Goal: Task Accomplishment & Management: Manage account settings

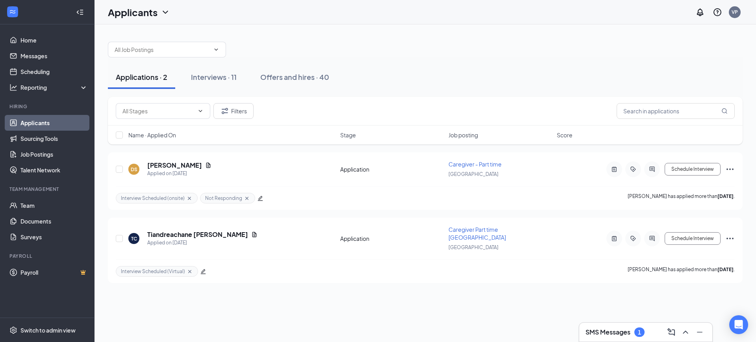
click at [632, 327] on div "SMS Messages 1" at bounding box center [614, 331] width 59 height 9
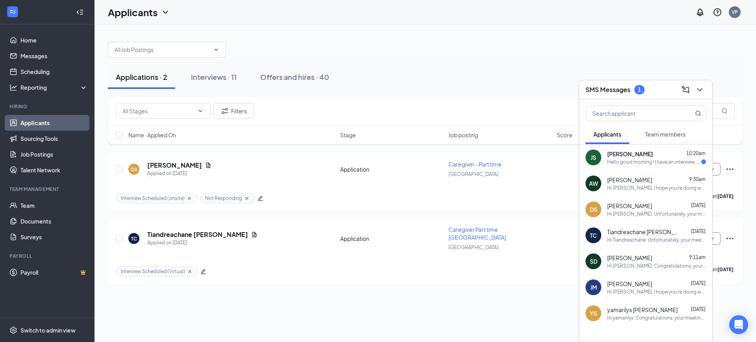
click at [637, 159] on div "Hello good morning ! I have an interview at 11 . I cant find the address" at bounding box center [654, 162] width 94 height 7
click at [487, 326] on textarea at bounding box center [499, 325] width 110 height 19
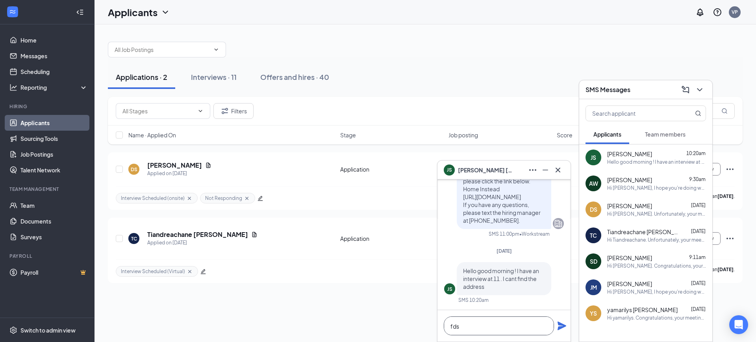
scroll to position [0, 0]
type textarea "f"
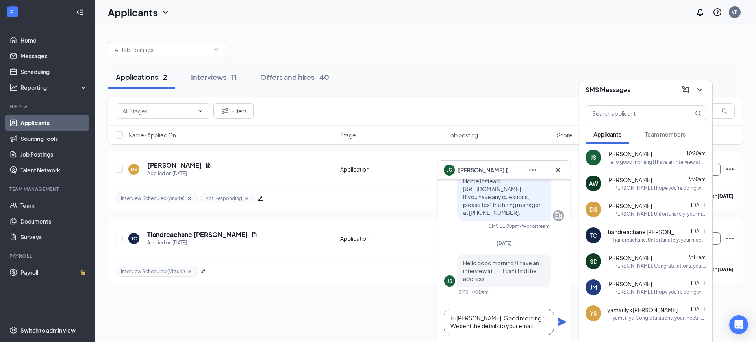
type textarea "Hi [PERSON_NAME]. Good morning. We sent the details to your email"
click at [558, 321] on icon "Plane" at bounding box center [561, 321] width 9 height 9
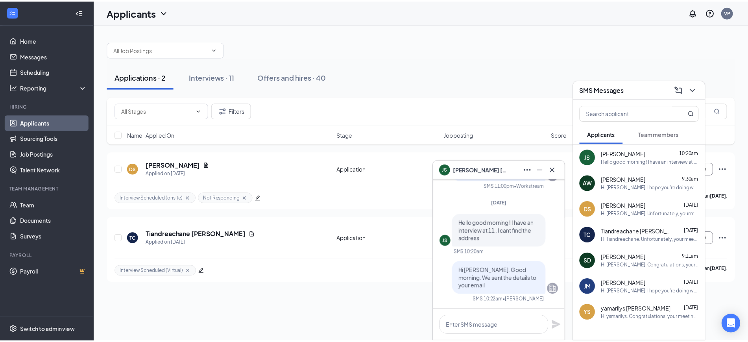
scroll to position [0, 0]
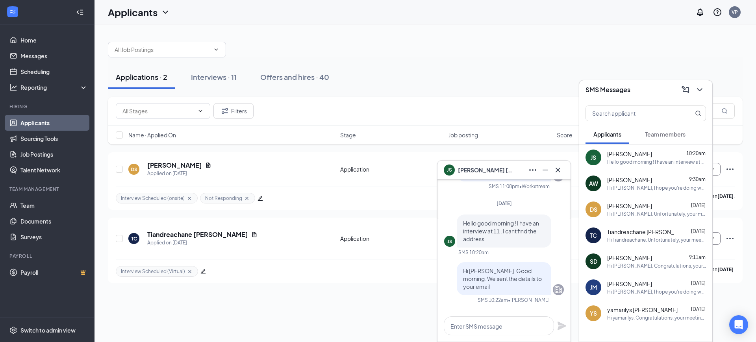
drag, startPoint x: 222, startPoint y: 77, endPoint x: 341, endPoint y: 104, distance: 121.9
click at [222, 77] on div "Interviews · 11" at bounding box center [214, 77] width 46 height 10
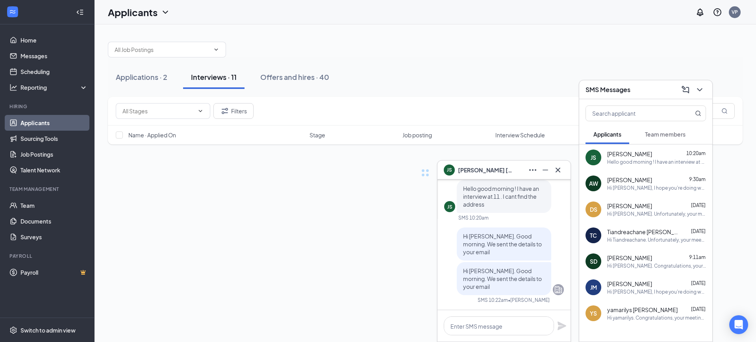
click at [697, 90] on button at bounding box center [699, 89] width 13 height 13
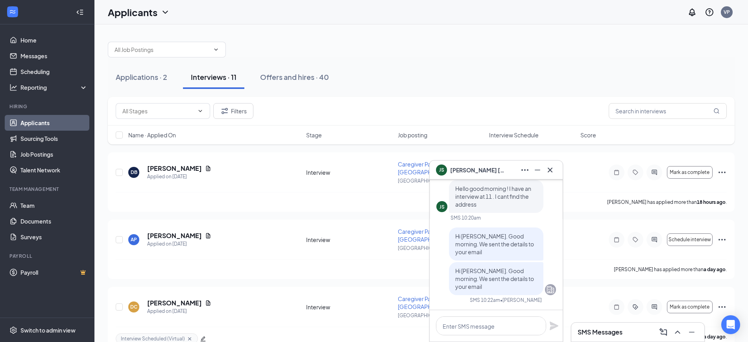
click at [445, 81] on div "Applications · 2 Interviews · 11 Offers and hires · 40" at bounding box center [421, 77] width 627 height 24
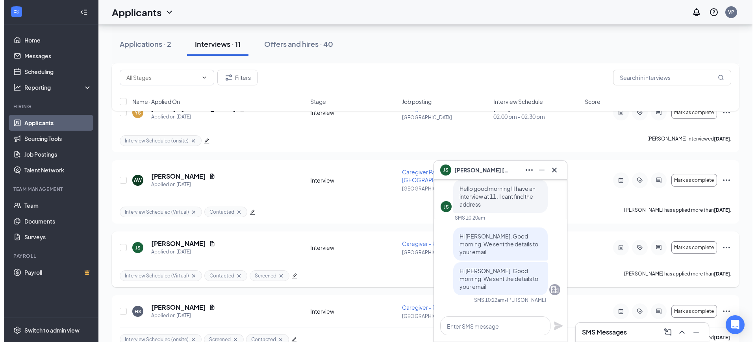
scroll to position [541, 0]
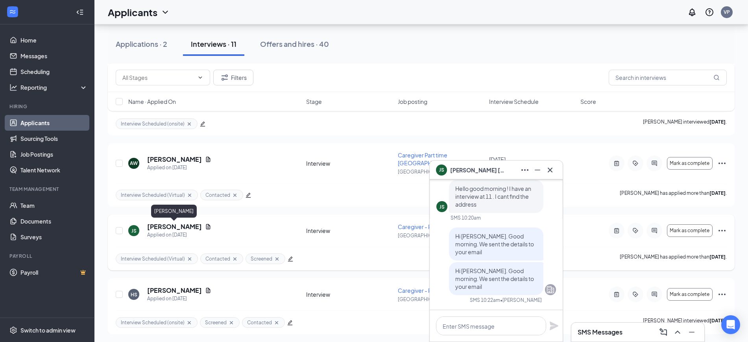
click at [178, 224] on h5 "[PERSON_NAME]" at bounding box center [174, 226] width 55 height 9
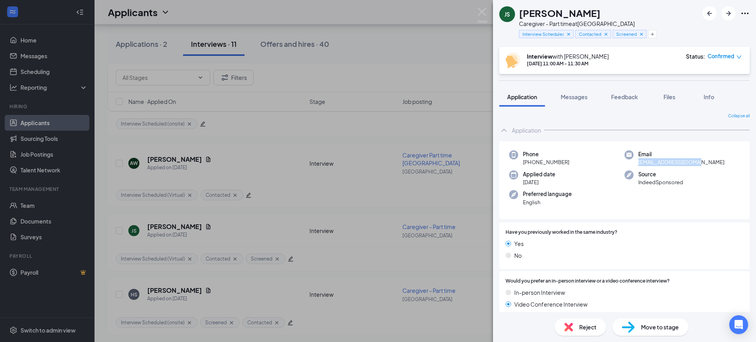
drag, startPoint x: 683, startPoint y: 163, endPoint x: 632, endPoint y: 164, distance: 50.8
click at [632, 164] on div "Email [EMAIL_ADDRESS][DOMAIN_NAME]" at bounding box center [681, 158] width 115 height 16
copy span "[EMAIL_ADDRESS][DOMAIN_NAME]"
click at [577, 94] on span "Messages" at bounding box center [573, 96] width 27 height 7
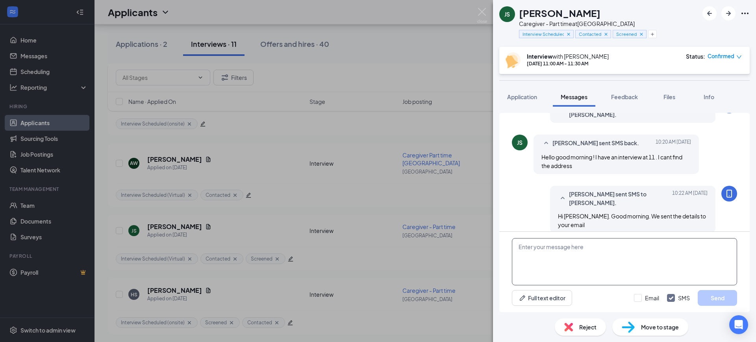
click at [564, 250] on textarea at bounding box center [624, 261] width 225 height 47
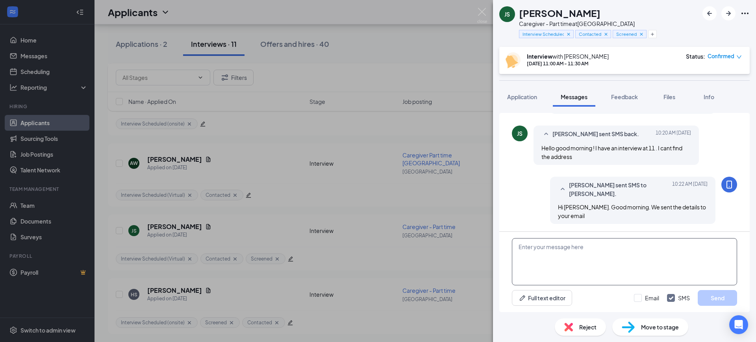
scroll to position [299, 0]
paste textarea "[EMAIL_ADDRESS][DOMAIN_NAME]"
type textarea "[EMAIL_ADDRESS][DOMAIN_NAME] Is this your correct and active email?"
click at [716, 297] on button "Send" at bounding box center [716, 298] width 39 height 16
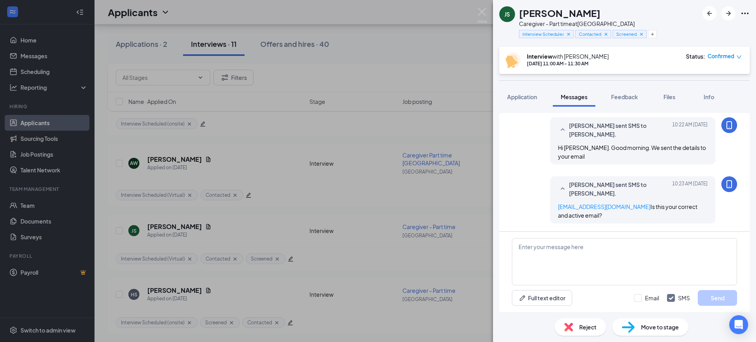
click at [480, 15] on img at bounding box center [482, 15] width 10 height 15
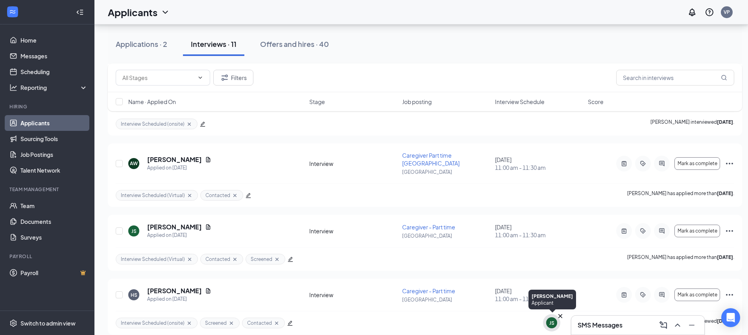
click at [550, 324] on div "JS" at bounding box center [551, 322] width 5 height 7
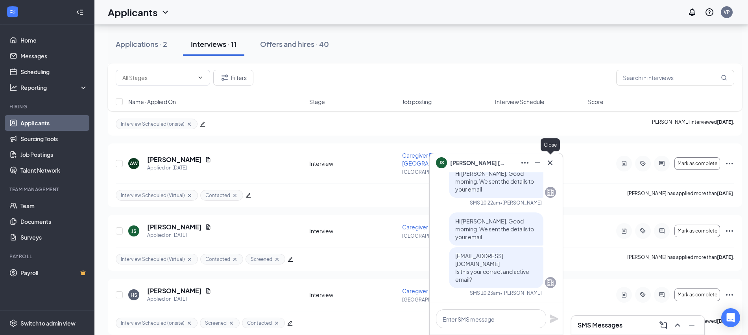
click at [549, 161] on icon "Cross" at bounding box center [550, 162] width 5 height 5
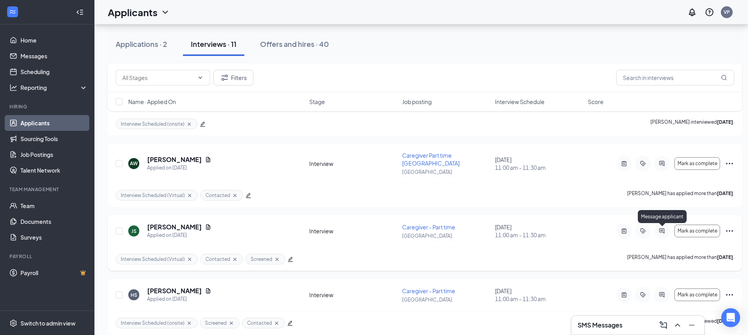
click at [664, 229] on icon "ActiveChat" at bounding box center [661, 230] width 5 height 5
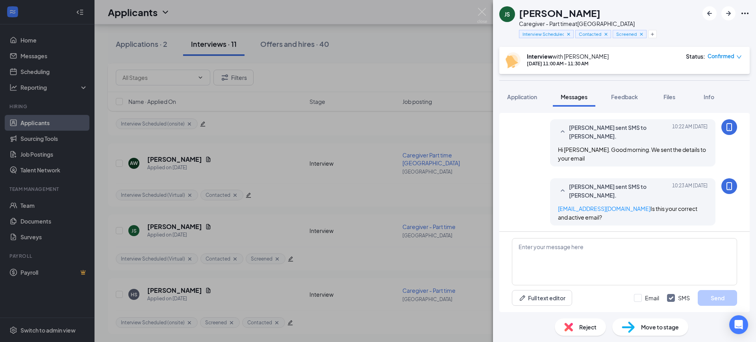
scroll to position [321, 0]
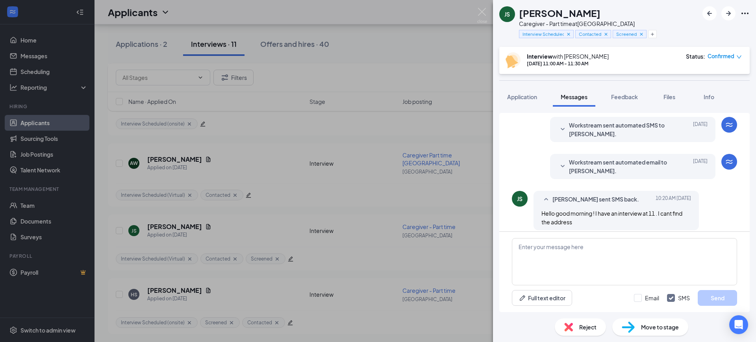
scroll to position [173, 0]
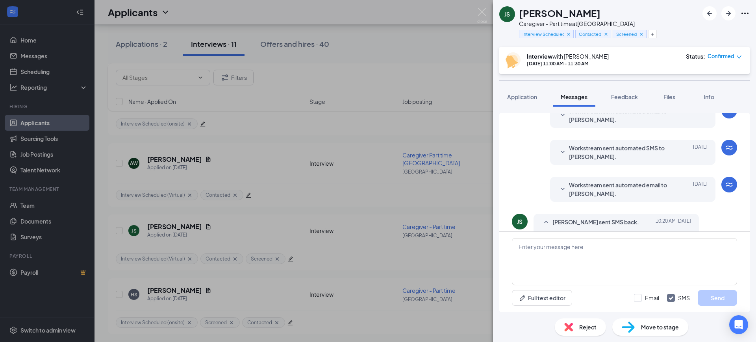
click at [638, 177] on div "Workstream sent automated email to [PERSON_NAME]. [DATE] Hi [PERSON_NAME], This…" at bounding box center [632, 189] width 165 height 25
click at [638, 193] on span "Workstream sent automated email to [PERSON_NAME]." at bounding box center [620, 189] width 103 height 17
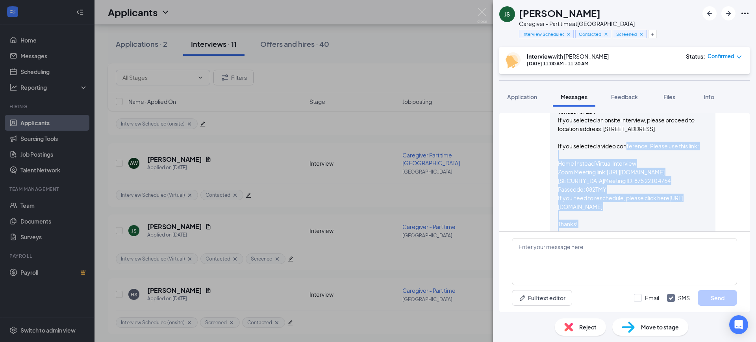
scroll to position [272, 0]
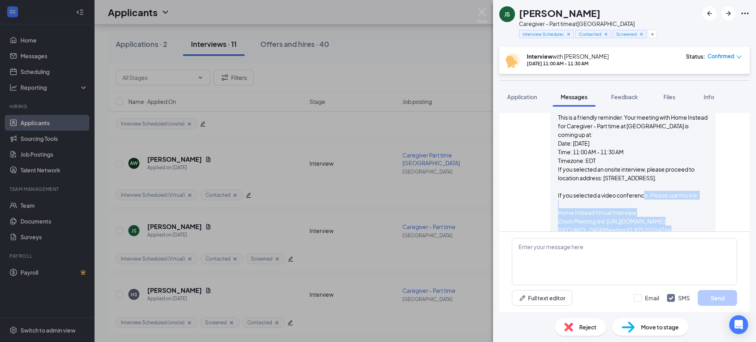
drag, startPoint x: 594, startPoint y: 172, endPoint x: 562, endPoint y: 193, distance: 38.3
click at [562, 193] on span "Hi [PERSON_NAME], This is a friendly reminder. Your meeting with Home Instead f…" at bounding box center [633, 203] width 150 height 199
click at [550, 196] on div "Workstream sent automated email to [PERSON_NAME]. [DATE] Hi [PERSON_NAME], This…" at bounding box center [632, 192] width 165 height 229
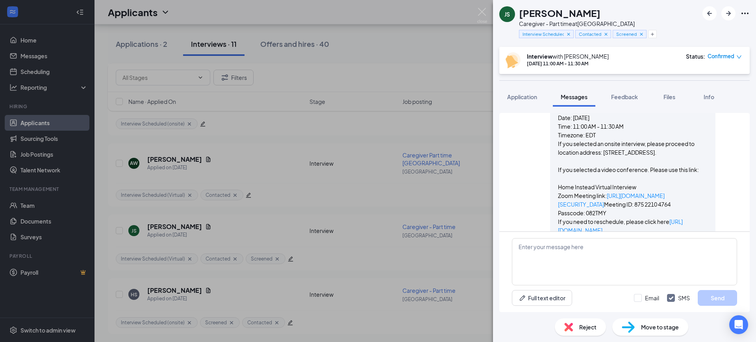
scroll to position [370, 0]
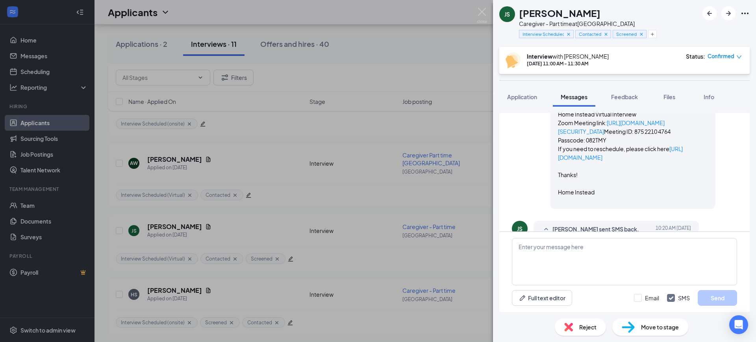
drag, startPoint x: 646, startPoint y: 185, endPoint x: 591, endPoint y: 168, distance: 57.4
click at [591, 168] on span "Hi [PERSON_NAME], This is a friendly reminder. Your meeting with Home Instead f…" at bounding box center [633, 105] width 150 height 199
click at [621, 144] on p "If you selected an onsite interview, please proceed to location address: [STREE…" at bounding box center [633, 106] width 150 height 78
click at [640, 144] on p "If you selected an onsite interview, please proceed to location address: [STREE…" at bounding box center [633, 106] width 150 height 78
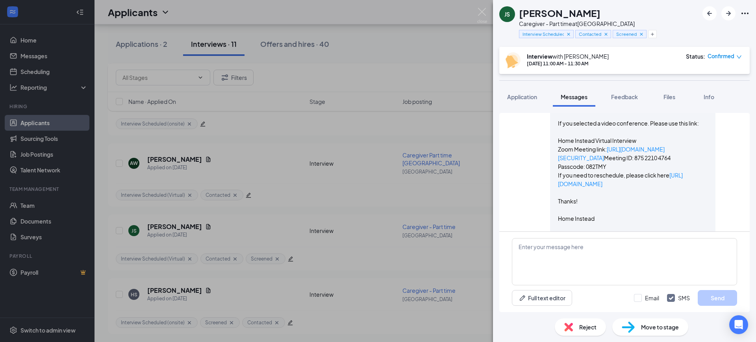
scroll to position [321, 0]
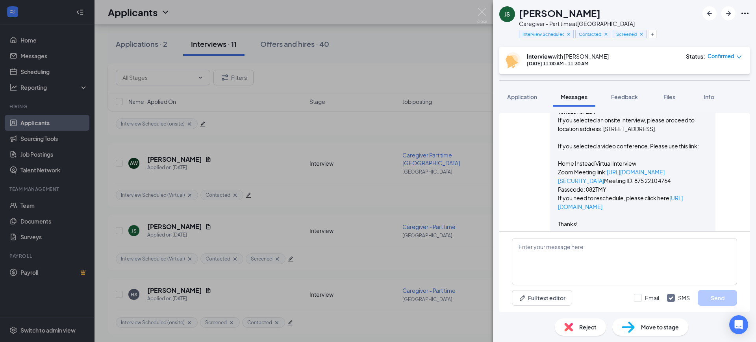
drag, startPoint x: 607, startPoint y: 166, endPoint x: 550, endPoint y: 161, distance: 57.4
click at [550, 161] on div "Workstream sent automated email to [PERSON_NAME]. [DATE] Hi [PERSON_NAME], This…" at bounding box center [632, 143] width 165 height 229
copy p "Home Instead Virtual Interview Zoom Meeting link: [URL][DOMAIN_NAME][SECURITY_D…"
click at [576, 255] on textarea at bounding box center [624, 261] width 225 height 47
paste textarea "Home Instead Virtual Interview Zoom Meeting link: [URL][DOMAIN_NAME][SECURITY_D…"
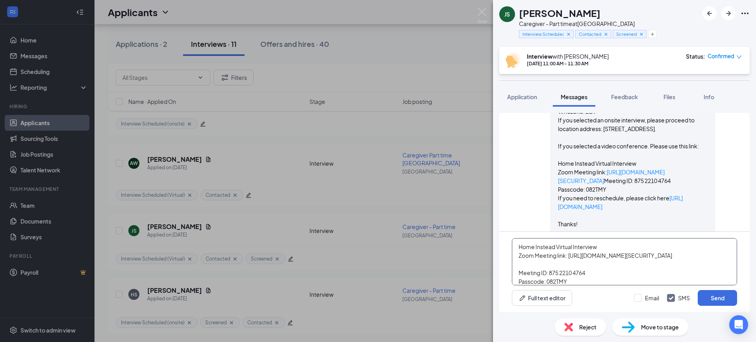
scroll to position [9, 0]
type textarea "Home Instead Virtual Interview Zoom Meeting link: [URL][DOMAIN_NAME][SECURITY_D…"
click at [651, 298] on input "Email" at bounding box center [646, 298] width 25 height 8
checkbox input "true"
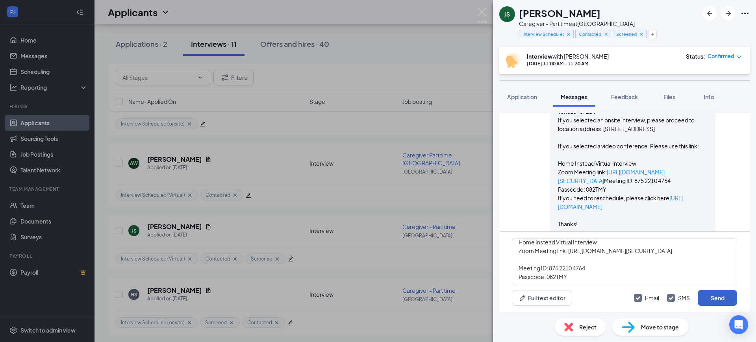
click at [724, 295] on button "Send" at bounding box center [716, 298] width 39 height 16
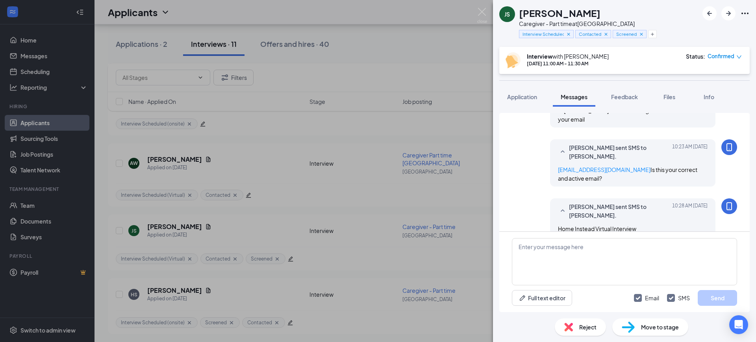
scroll to position [509, 0]
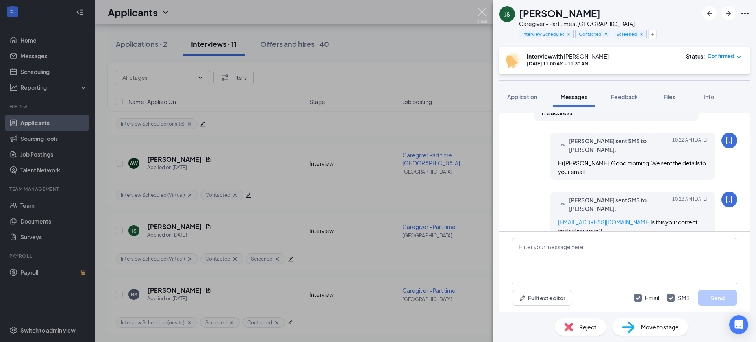
click at [482, 9] on img at bounding box center [482, 15] width 10 height 15
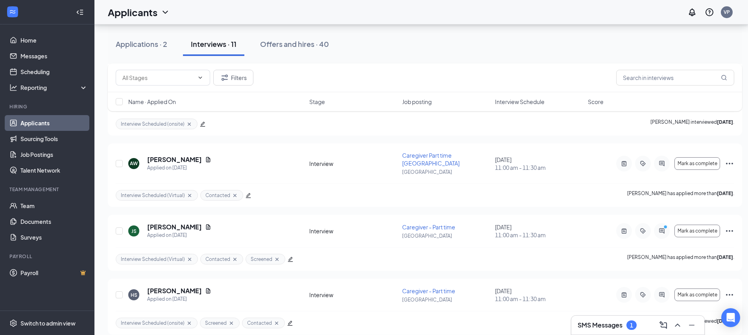
click at [595, 325] on h3 "SMS Messages" at bounding box center [600, 324] width 45 height 9
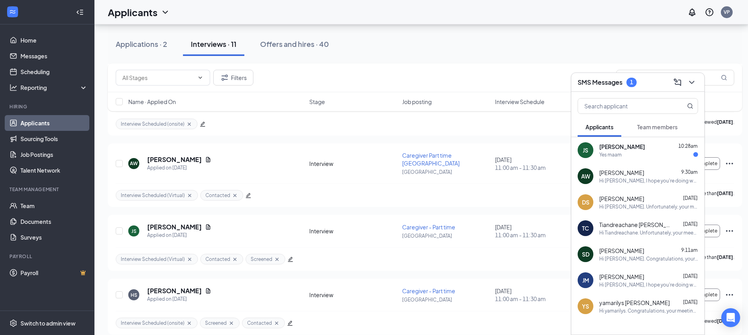
click at [646, 153] on div "Yes maam" at bounding box center [648, 154] width 99 height 7
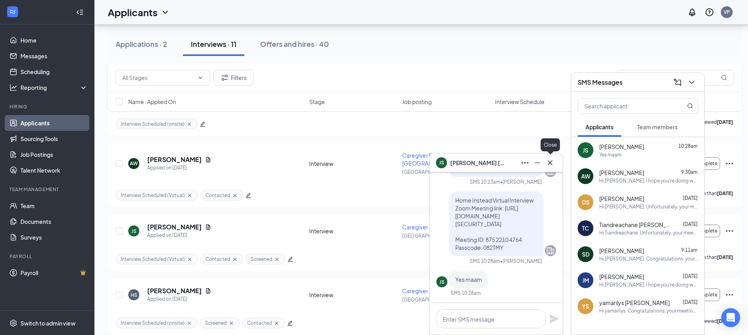
click at [553, 162] on icon "Cross" at bounding box center [549, 162] width 9 height 9
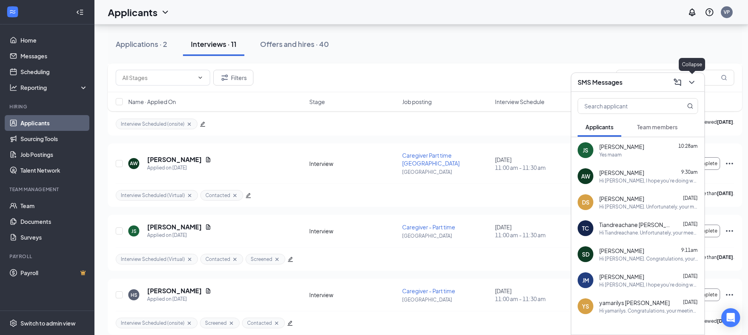
drag, startPoint x: 693, startPoint y: 84, endPoint x: 627, endPoint y: 189, distance: 123.6
click at [693, 84] on icon "ChevronDown" at bounding box center [691, 82] width 9 height 9
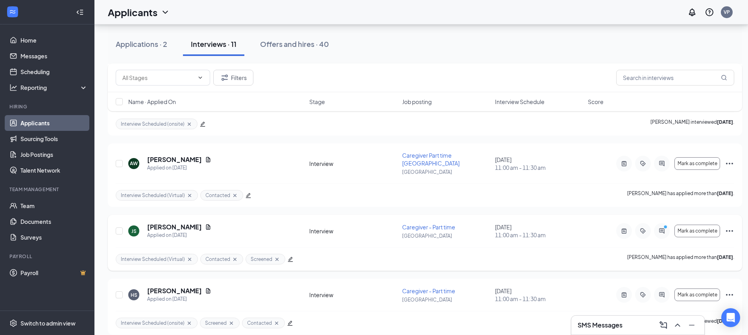
click at [662, 231] on icon "ActiveChat" at bounding box center [661, 230] width 9 height 6
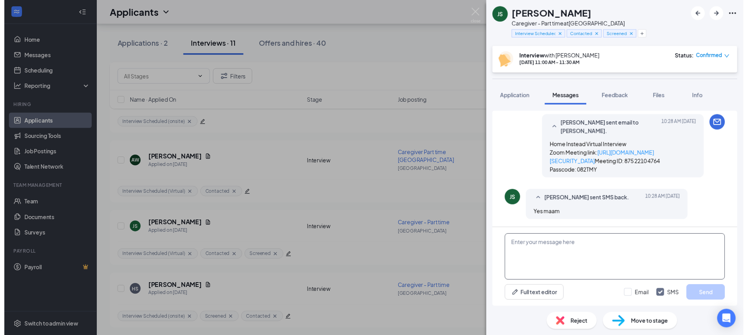
scroll to position [471, 0]
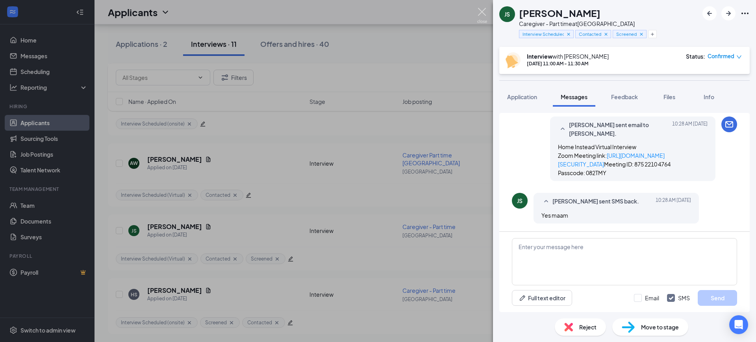
click at [481, 15] on img at bounding box center [482, 15] width 10 height 15
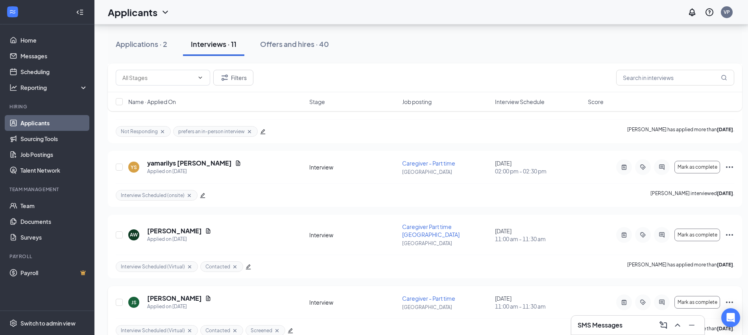
scroll to position [492, 0]
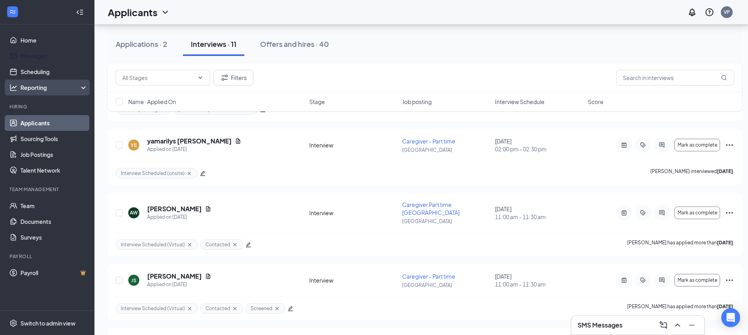
drag, startPoint x: 52, startPoint y: 72, endPoint x: 72, endPoint y: 82, distance: 21.7
click at [52, 72] on link "Scheduling" at bounding box center [53, 72] width 67 height 16
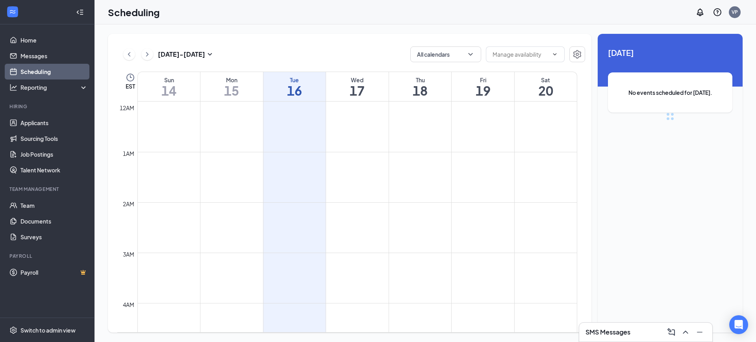
scroll to position [387, 0]
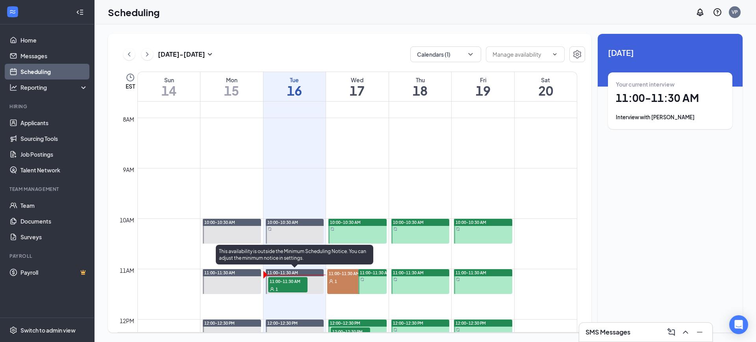
drag, startPoint x: 292, startPoint y: 284, endPoint x: 690, endPoint y: 128, distance: 428.2
click at [292, 284] on span "11:00-11:30 AM" at bounding box center [287, 281] width 39 height 8
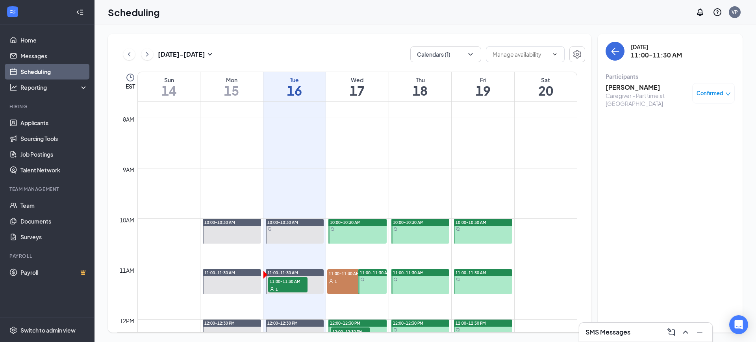
click at [625, 88] on h3 "[PERSON_NAME]" at bounding box center [646, 87] width 83 height 9
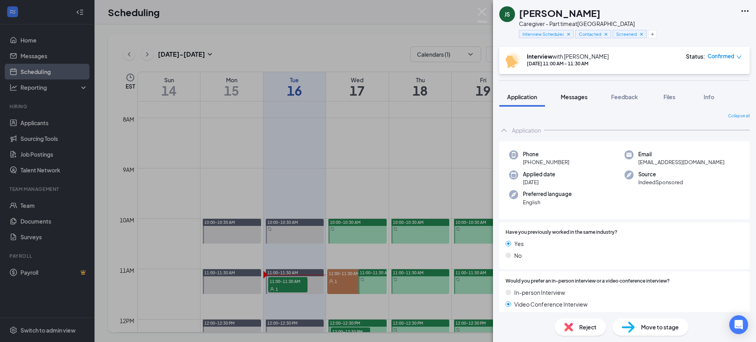
click at [568, 96] on span "Messages" at bounding box center [573, 96] width 27 height 7
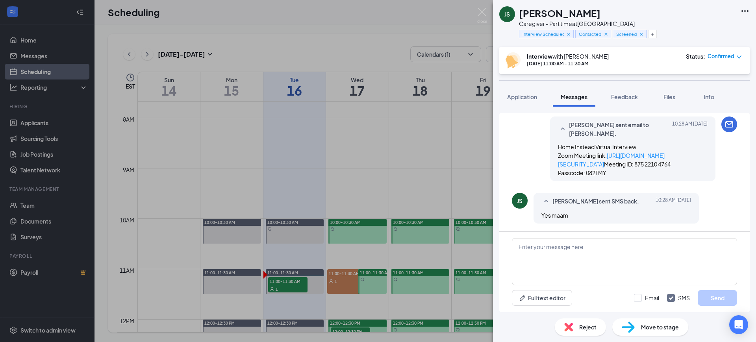
scroll to position [471, 0]
drag, startPoint x: 526, startPoint y: 97, endPoint x: 548, endPoint y: 113, distance: 27.3
click at [526, 97] on span "Application" at bounding box center [522, 96] width 30 height 7
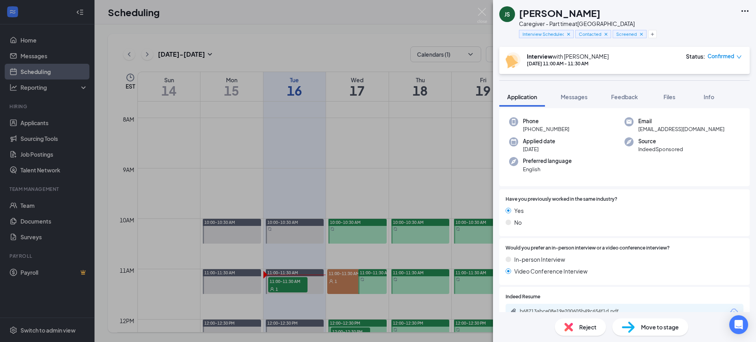
scroll to position [98, 0]
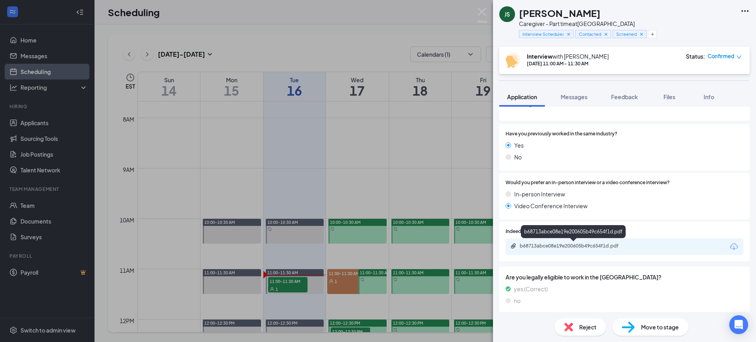
click at [612, 245] on div "b68713abce08e19e200605b49c654f1d.pdf" at bounding box center [575, 246] width 110 height 6
click at [628, 98] on span "Feedback" at bounding box center [624, 96] width 27 height 7
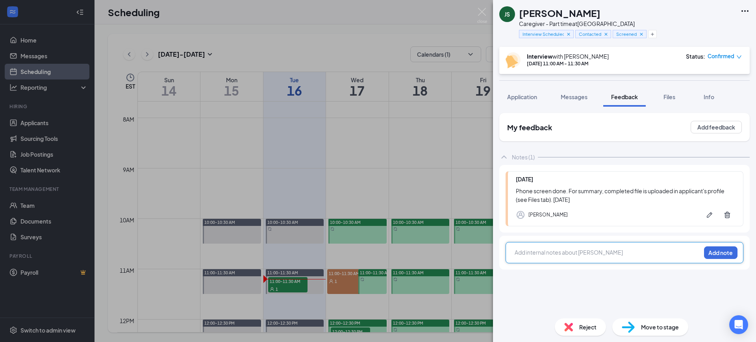
click at [577, 251] on div at bounding box center [607, 252] width 185 height 8
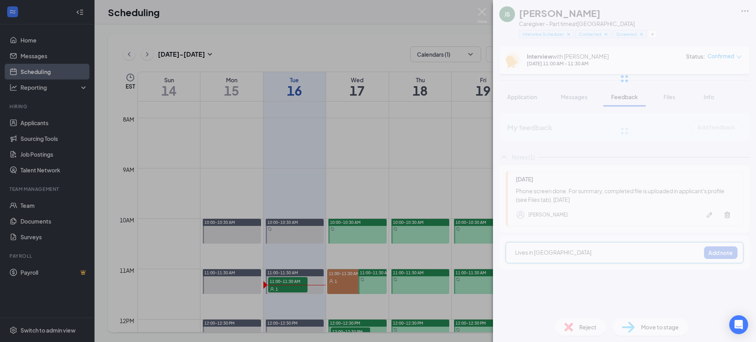
drag, startPoint x: 610, startPoint y: 18, endPoint x: 544, endPoint y: 22, distance: 65.5
click at [520, 18] on div "JS [PERSON_NAME] Caregiver - Part time at [GEOGRAPHIC_DATA] Interview Scheduled…" at bounding box center [624, 171] width 263 height 342
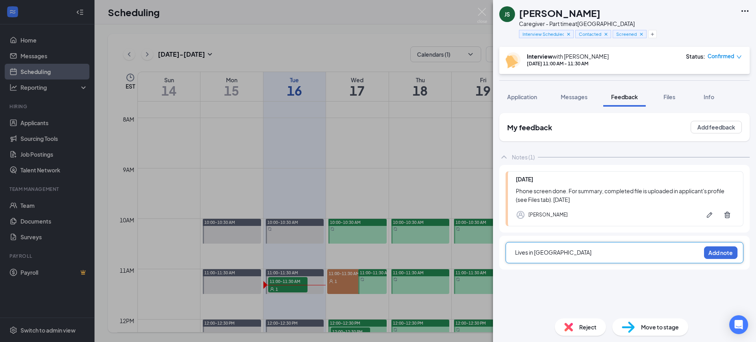
drag, startPoint x: 664, startPoint y: 18, endPoint x: 642, endPoint y: 2, distance: 27.8
click at [664, 18] on div "JS [PERSON_NAME] Caregiver - Part time at [GEOGRAPHIC_DATA] Interview Scheduled…" at bounding box center [624, 23] width 263 height 47
drag, startPoint x: 549, startPoint y: 25, endPoint x: 598, endPoint y: 23, distance: 49.3
click at [598, 23] on div "Caregiver - Part time at [GEOGRAPHIC_DATA]" at bounding box center [583, 24] width 128 height 8
click at [727, 18] on div "JS [PERSON_NAME] Caregiver - Part time at [GEOGRAPHIC_DATA] Interview Scheduled…" at bounding box center [624, 23] width 263 height 47
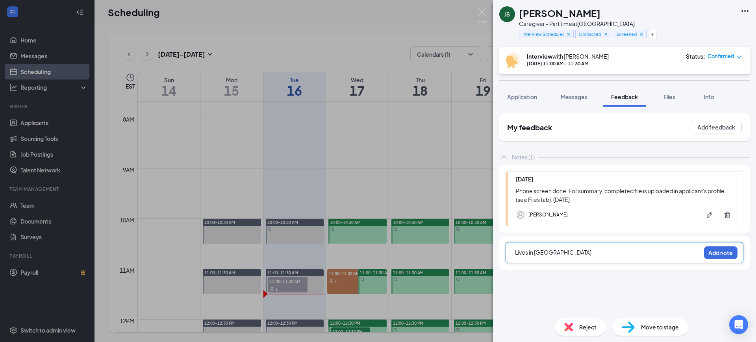
drag, startPoint x: 514, startPoint y: 96, endPoint x: 699, endPoint y: 174, distance: 199.7
click at [514, 96] on span "Application" at bounding box center [522, 96] width 30 height 7
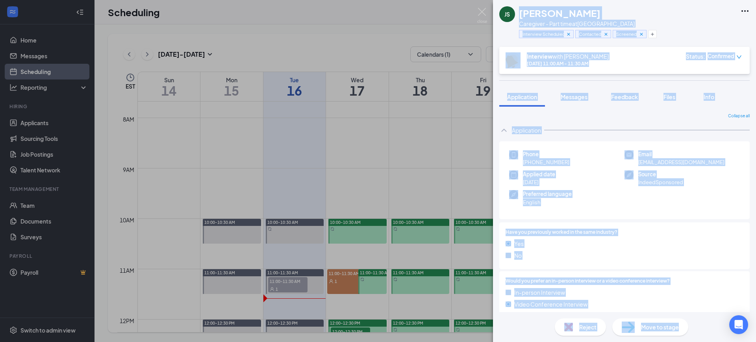
drag, startPoint x: 598, startPoint y: 9, endPoint x: 517, endPoint y: 12, distance: 81.5
click at [533, 14] on h1 "[PERSON_NAME]" at bounding box center [559, 12] width 81 height 13
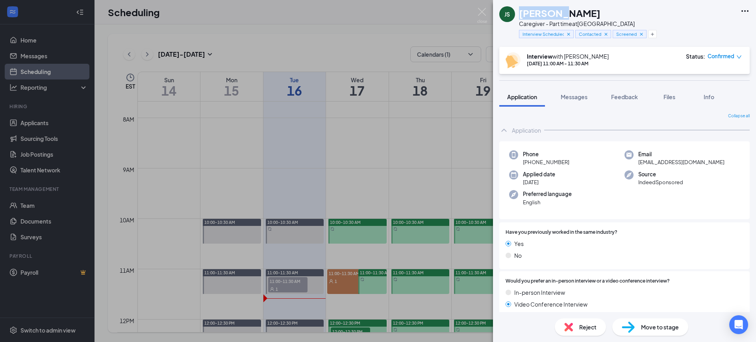
click at [533, 14] on h1 "[PERSON_NAME]" at bounding box center [559, 12] width 81 height 13
click at [559, 63] on div "Interview with [PERSON_NAME] [DATE] 11:00 AM - 11:30 AM" at bounding box center [556, 60] width 103 height 16
click at [559, 63] on div "[DATE] 11:00 AM - 11:30 AM" at bounding box center [568, 63] width 82 height 7
drag, startPoint x: 564, startPoint y: 63, endPoint x: 558, endPoint y: 61, distance: 6.0
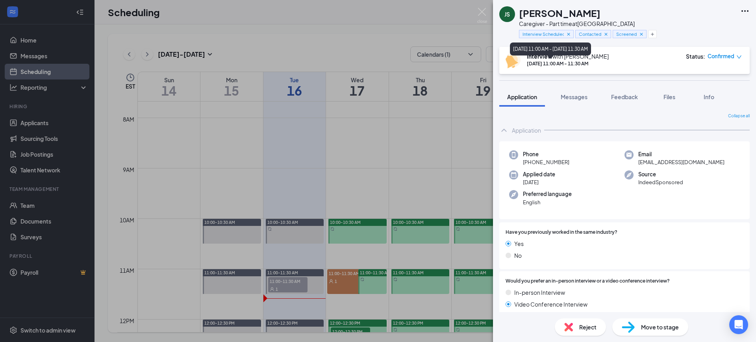
click at [540, 61] on div "[DATE] 11:00 AM - 11:30 AM" at bounding box center [568, 63] width 82 height 7
click at [563, 62] on div "[DATE] 11:00 AM - 11:30 AM" at bounding box center [568, 63] width 82 height 7
drag, startPoint x: 565, startPoint y: 62, endPoint x: 527, endPoint y: 64, distance: 38.2
click at [527, 64] on div "[DATE] 11:00 AM - 11:30 AM" at bounding box center [568, 63] width 82 height 7
copy div "[DATE] 11:00 AM"
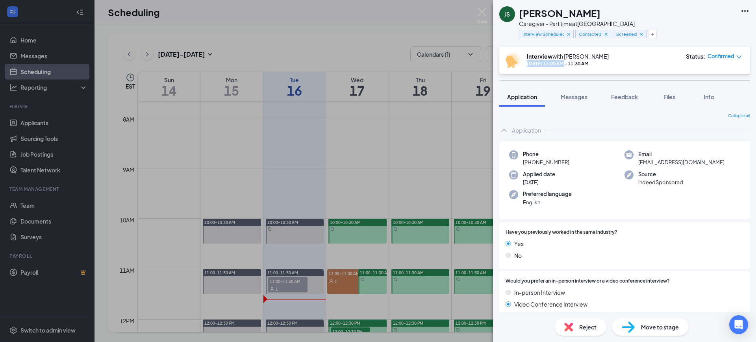
drag, startPoint x: 527, startPoint y: 10, endPoint x: 523, endPoint y: 11, distance: 4.1
click at [523, 10] on div "[PERSON_NAME]" at bounding box center [583, 12] width 128 height 13
copy h1 "[PERSON_NAME]"
drag, startPoint x: 571, startPoint y: 167, endPoint x: 529, endPoint y: 161, distance: 42.5
click at [529, 161] on div "Phone [PHONE_NUMBER] Email [EMAIL_ADDRESS][DOMAIN_NAME] Applied date [DATE] Sou…" at bounding box center [624, 180] width 250 height 78
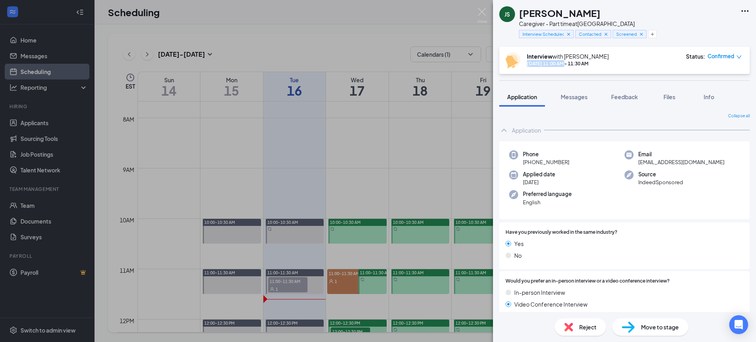
copy span "[PHONE_NUMBER]"
drag, startPoint x: 701, startPoint y: 163, endPoint x: 633, endPoint y: 164, distance: 67.3
click at [633, 164] on div "Email [EMAIL_ADDRESS][DOMAIN_NAME]" at bounding box center [681, 158] width 115 height 16
copy span "[EMAIL_ADDRESS][DOMAIN_NAME]"
click at [603, 17] on div "[PERSON_NAME]" at bounding box center [583, 12] width 128 height 13
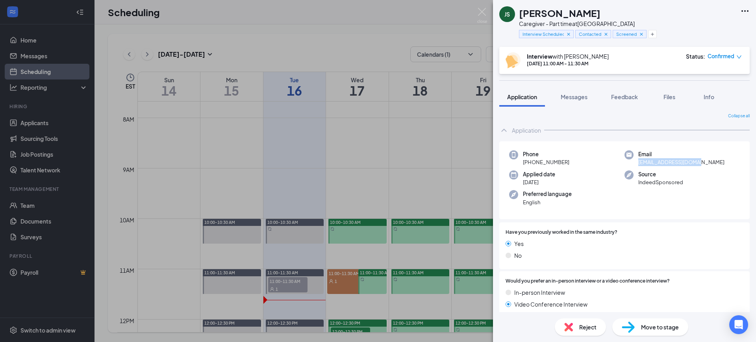
drag, startPoint x: 605, startPoint y: 15, endPoint x: 518, endPoint y: 14, distance: 87.0
click at [518, 14] on div "JS [PERSON_NAME] Caregiver - Part time at [GEOGRAPHIC_DATA] Interview Scheduled…" at bounding box center [572, 23] width 147 height 34
copy h1 "[PERSON_NAME]"
click at [747, 13] on icon "Ellipses" at bounding box center [744, 10] width 9 height 9
click at [708, 26] on link "View full application" at bounding box center [702, 29] width 85 height 8
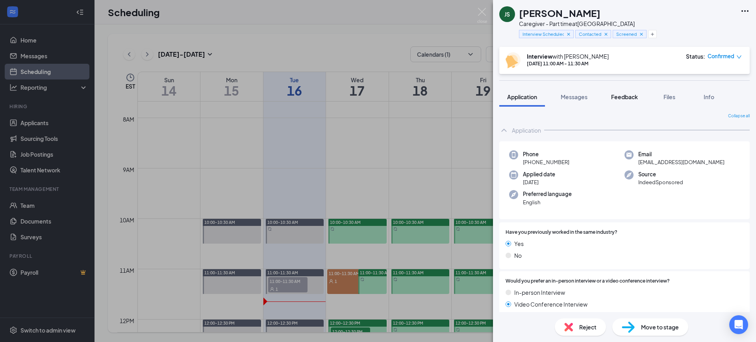
click at [629, 95] on span "Feedback" at bounding box center [624, 96] width 27 height 7
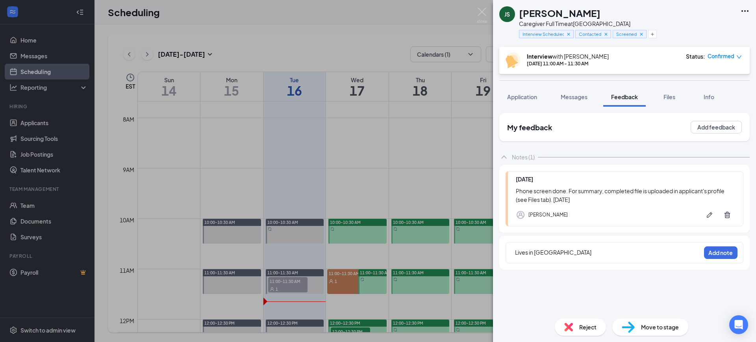
click at [575, 253] on div "Lives in [GEOGRAPHIC_DATA]" at bounding box center [607, 252] width 185 height 8
click at [638, 252] on div "Please notes she lives in [GEOGRAPHIC_DATA]--resume" at bounding box center [607, 252] width 185 height 8
click at [610, 252] on span "Please notes she lives in [GEOGRAPHIC_DATA]--resume" at bounding box center [587, 252] width 145 height 7
click at [603, 251] on span "Please notes she lives in [GEOGRAPHIC_DATA]-- (her resume says Tampa)" at bounding box center [600, 256] width 170 height 15
click at [559, 253] on span "Please notes she lives in [GEOGRAPHIC_DATA]-- (her resume says Tampa)" at bounding box center [600, 256] width 170 height 15
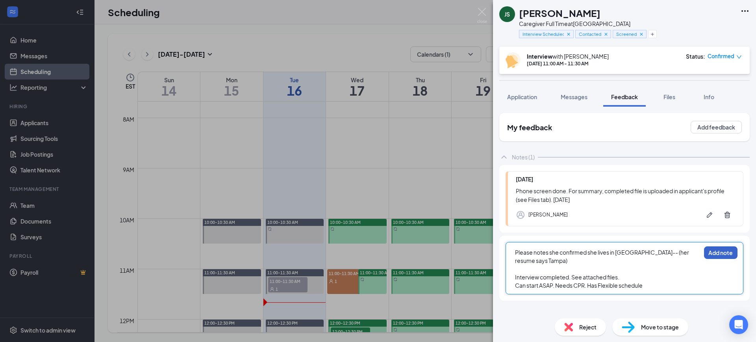
click at [722, 253] on button "Add note" at bounding box center [720, 252] width 33 height 13
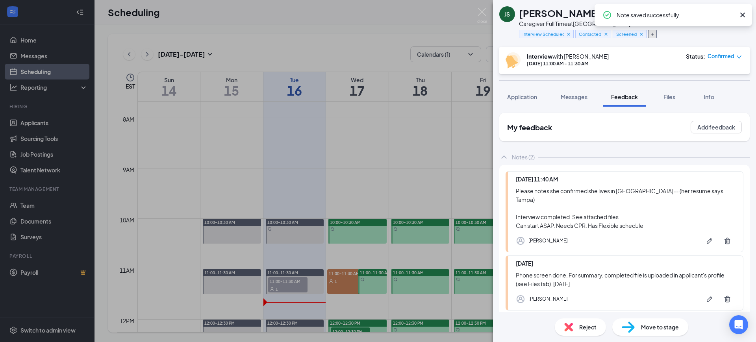
click at [652, 34] on icon "Plus" at bounding box center [652, 34] width 5 height 5
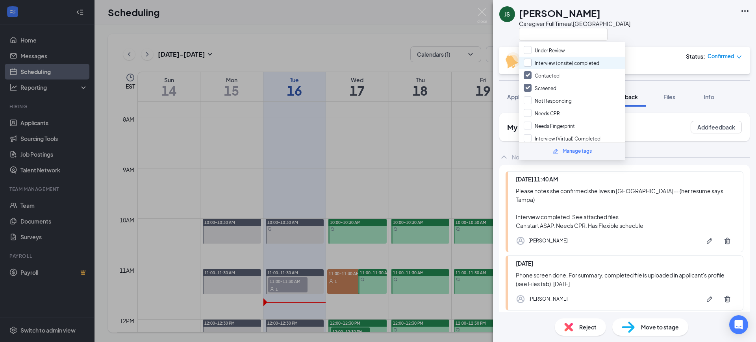
scroll to position [148, 0]
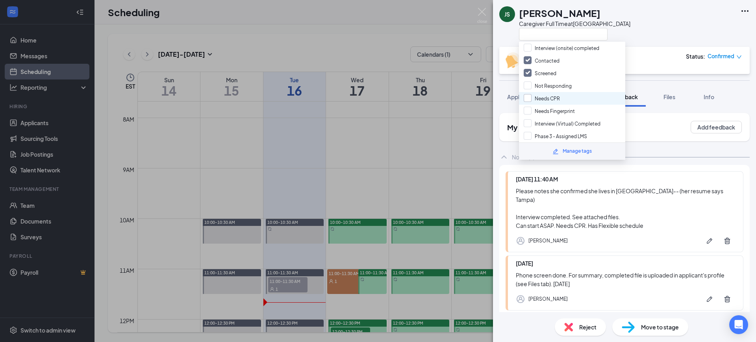
click at [528, 98] on input "Needs CPR" at bounding box center [541, 98] width 36 height 9
checkbox input "true"
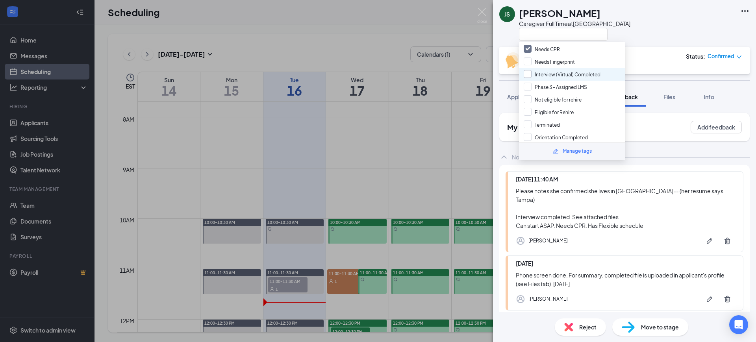
click at [531, 76] on input "Interview (Virtual) Completed" at bounding box center [561, 74] width 77 height 9
checkbox input "true"
click at [671, 23] on div "JS [PERSON_NAME] Caregiver Full Time at [GEOGRAPHIC_DATA]" at bounding box center [624, 23] width 263 height 47
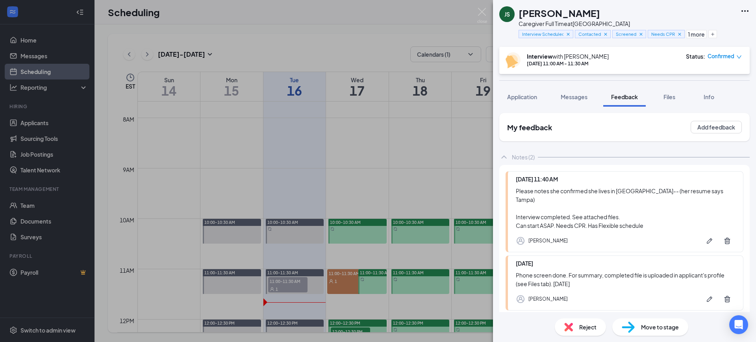
click at [662, 326] on span "Move to stage" at bounding box center [660, 327] width 38 height 9
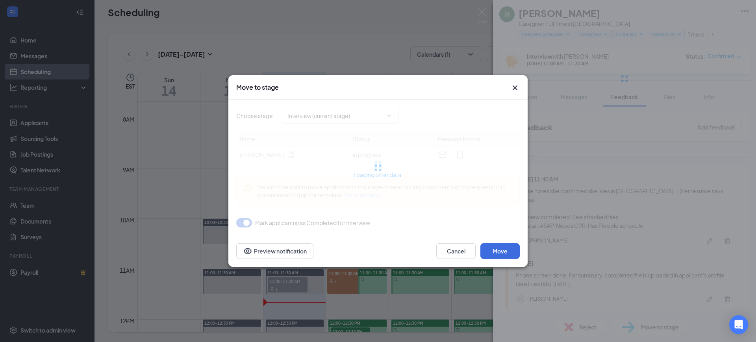
type input "Conditional Hire (next stage)"
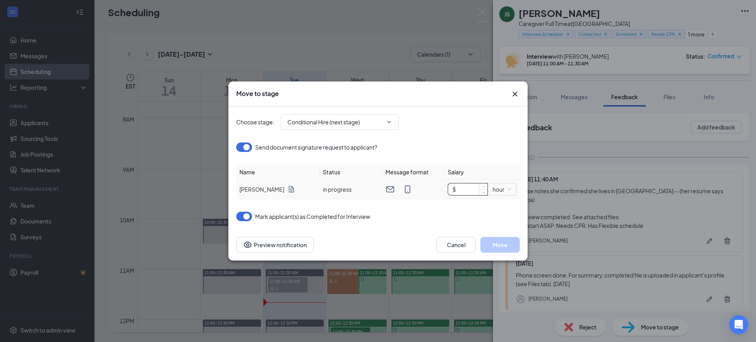
click at [471, 194] on input "$" at bounding box center [467, 189] width 39 height 12
type input "$ 17.5"
click at [472, 136] on div "Choose stage : Conditional Hire (next stage)" at bounding box center [377, 121] width 283 height 31
click at [509, 247] on button "Move" at bounding box center [499, 245] width 39 height 16
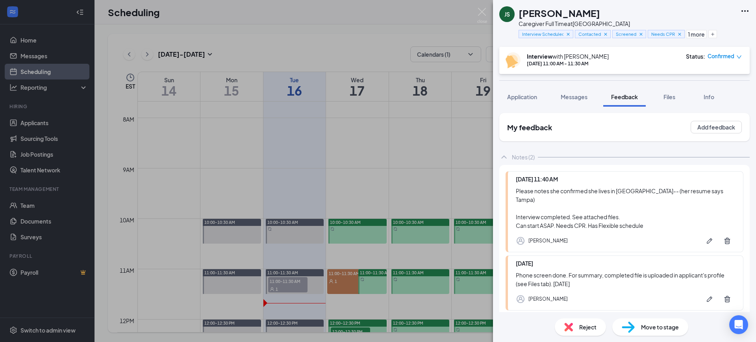
click at [719, 57] on span "Confirmed" at bounding box center [720, 56] width 27 height 8
click at [713, 91] on span "Mark complete" at bounding box center [699, 92] width 39 height 9
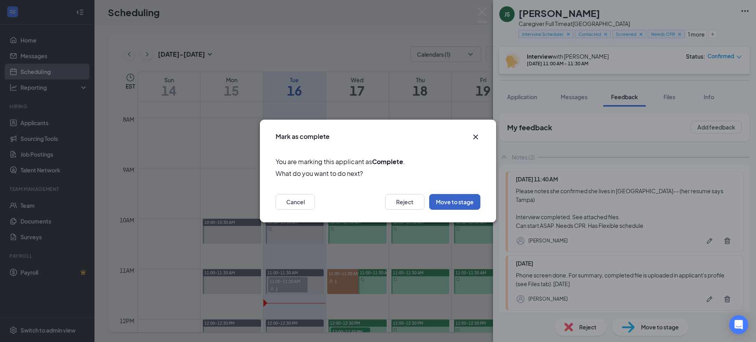
click at [460, 202] on button "Move to stage" at bounding box center [454, 202] width 51 height 16
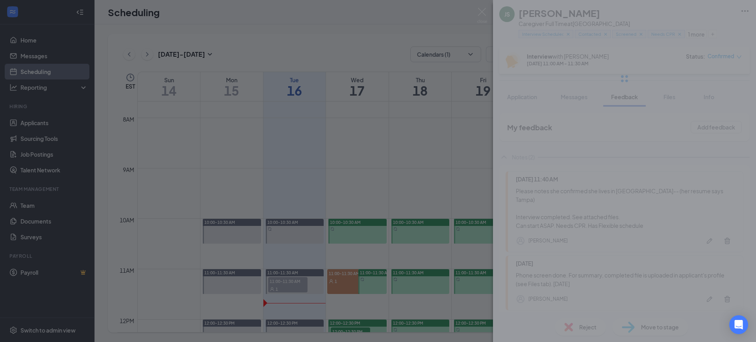
type input "Conditional Hire (next stage)"
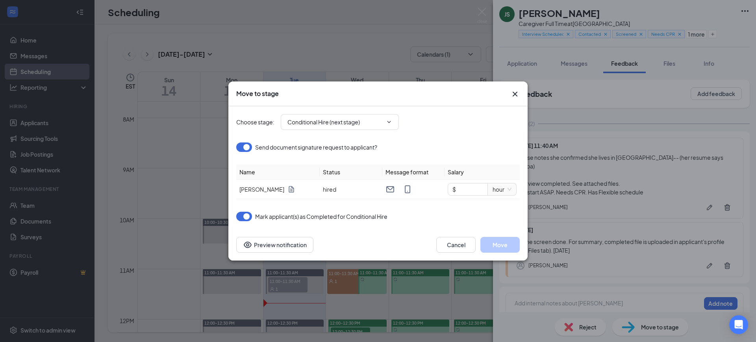
click at [513, 93] on icon "Cross" at bounding box center [514, 93] width 9 height 9
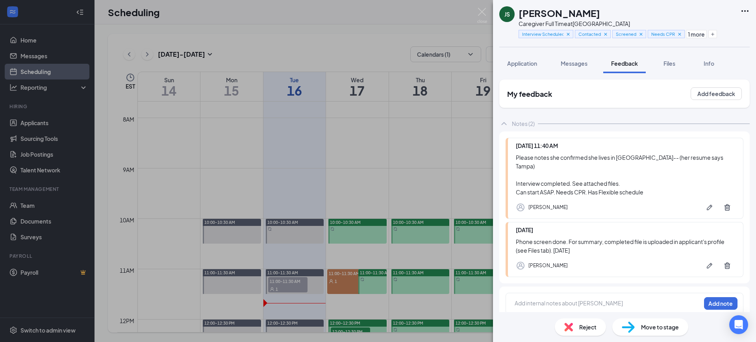
drag, startPoint x: 609, startPoint y: 12, endPoint x: 520, endPoint y: 13, distance: 89.7
click at [520, 13] on div "[PERSON_NAME]" at bounding box center [627, 12] width 218 height 13
copy h1 "[PERSON_NAME]"
click at [482, 11] on img at bounding box center [482, 15] width 10 height 15
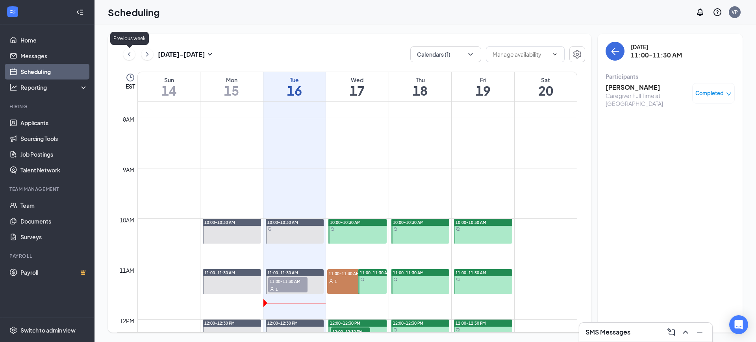
click at [128, 55] on icon "ChevronLeft" at bounding box center [129, 54] width 8 height 9
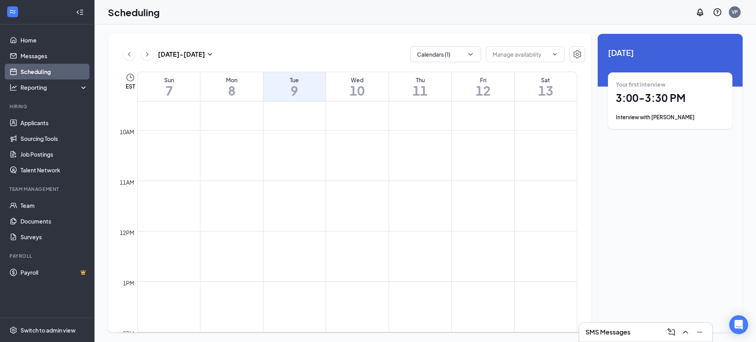
scroll to position [485, 0]
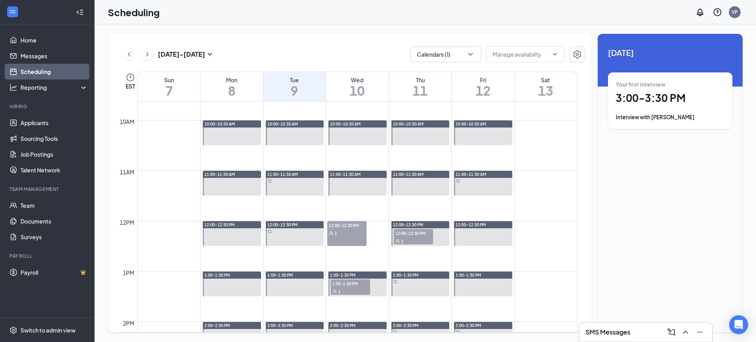
click at [352, 235] on div "1" at bounding box center [346, 233] width 39 height 8
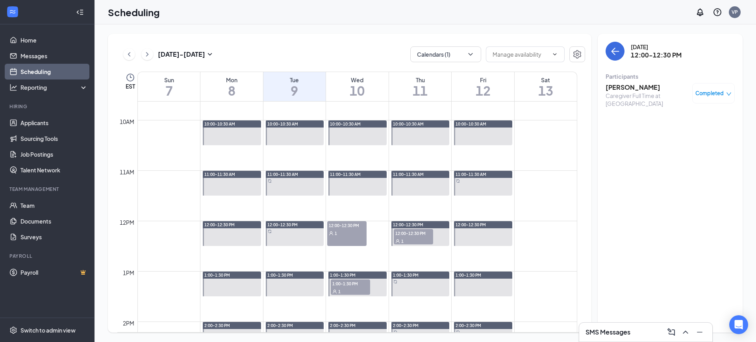
click at [622, 88] on h3 "[PERSON_NAME]" at bounding box center [646, 87] width 83 height 9
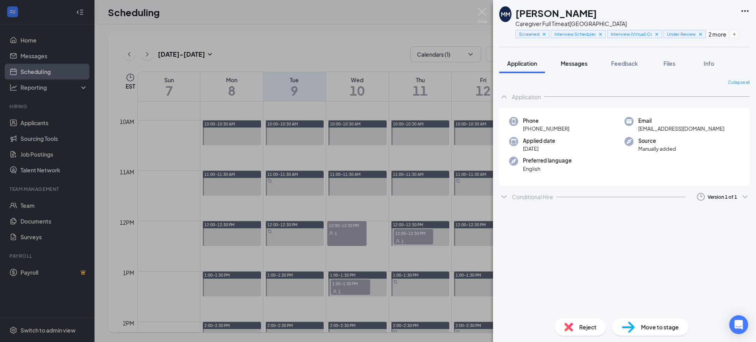
click at [575, 64] on span "Messages" at bounding box center [573, 63] width 27 height 7
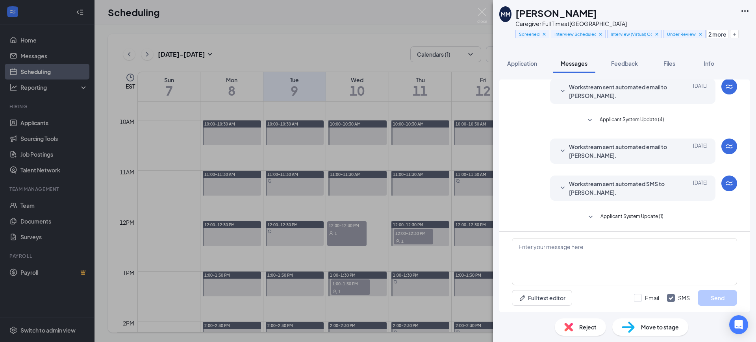
click at [651, 192] on span "Workstream sent automated SMS to [PERSON_NAME]." at bounding box center [620, 187] width 103 height 17
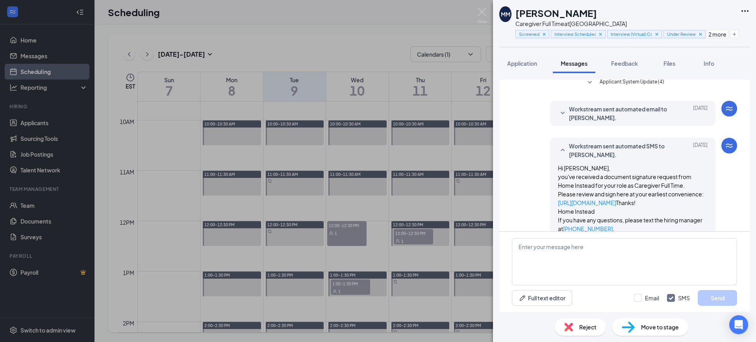
scroll to position [192, 0]
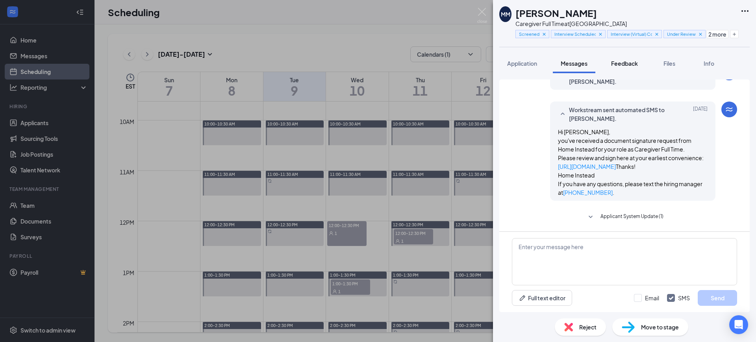
click at [616, 68] on button "Feedback" at bounding box center [624, 64] width 43 height 20
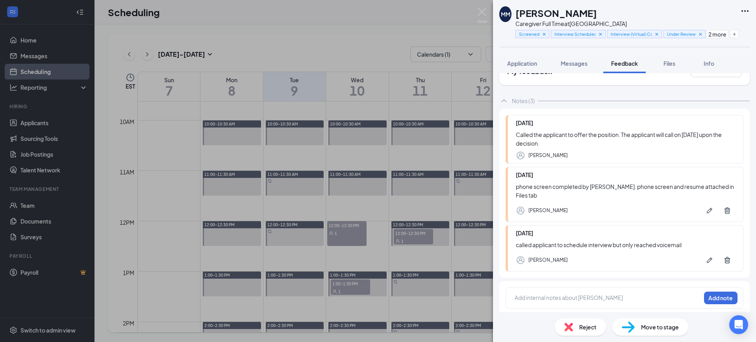
scroll to position [25, 0]
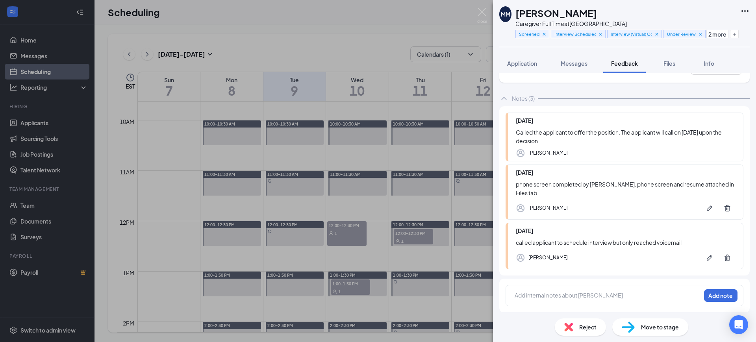
drag, startPoint x: 599, startPoint y: 132, endPoint x: 635, endPoint y: 141, distance: 36.8
click at [635, 141] on div "Called the applicant to offer the position. The applicant will call on [DATE] u…" at bounding box center [625, 136] width 219 height 17
click at [635, 142] on div "Called the applicant to offer the position. The applicant will call on [DATE] u…" at bounding box center [625, 136] width 219 height 17
click at [521, 63] on span "Application" at bounding box center [522, 63] width 30 height 7
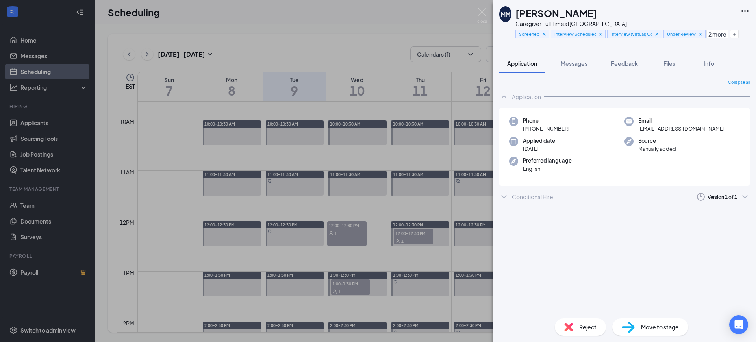
click at [518, 195] on div "Conditional Hire" at bounding box center [532, 197] width 41 height 8
drag, startPoint x: 483, startPoint y: 12, endPoint x: 465, endPoint y: 3, distance: 20.8
click at [483, 12] on img at bounding box center [482, 15] width 10 height 15
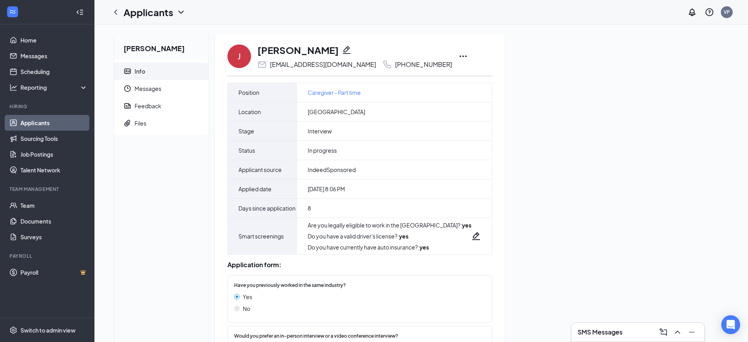
click at [459, 58] on icon "Ellipses" at bounding box center [463, 56] width 9 height 9
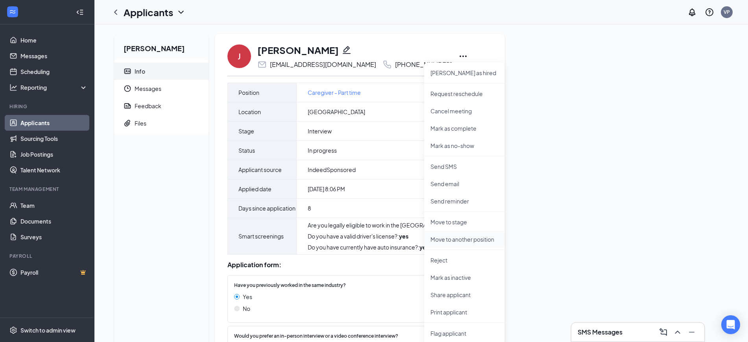
click at [461, 239] on p "Move to another position" at bounding box center [465, 239] width 68 height 8
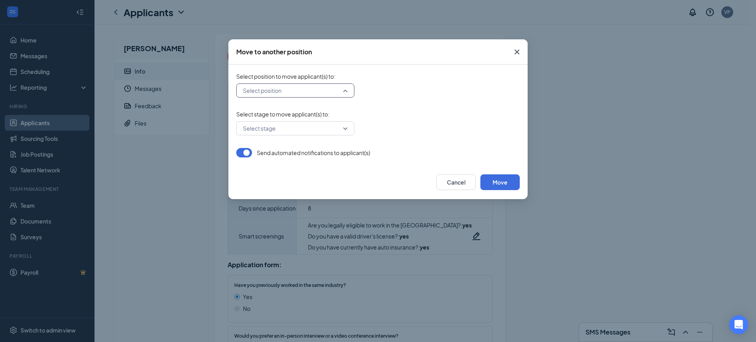
click at [327, 91] on input "search" at bounding box center [292, 90] width 103 height 13
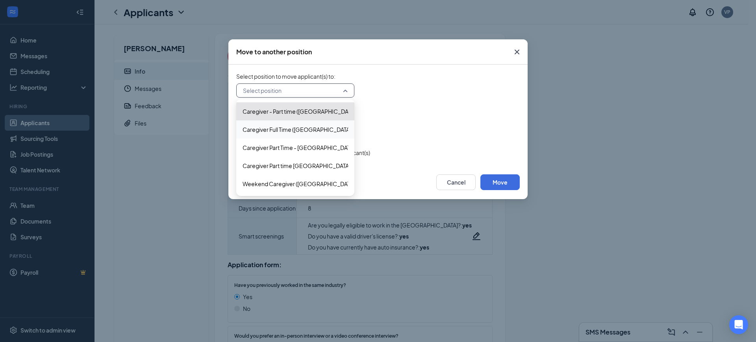
click at [317, 133] on span "Caregiver Full Time ([GEOGRAPHIC_DATA])" at bounding box center [294, 129] width 105 height 9
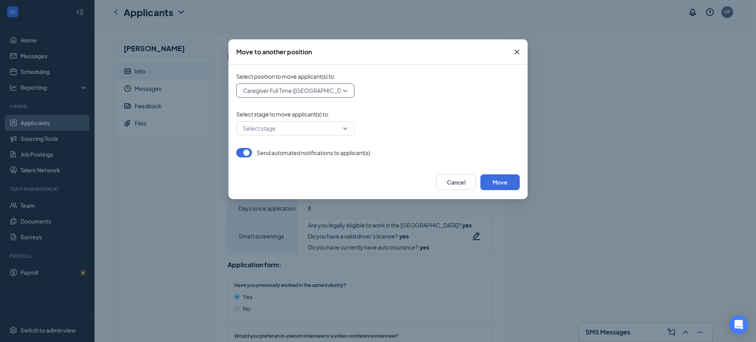
click at [326, 126] on input "search" at bounding box center [292, 128] width 103 height 13
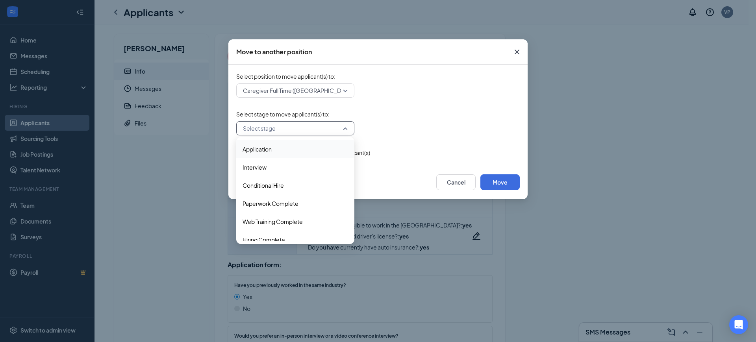
drag, startPoint x: 290, startPoint y: 149, endPoint x: 387, endPoint y: 119, distance: 102.0
click at [387, 119] on div "Select stage to move applicant(s) to : Select stage 4017201 4017202 Application…" at bounding box center [377, 122] width 283 height 25
click at [347, 128] on div "Select stage" at bounding box center [295, 128] width 118 height 14
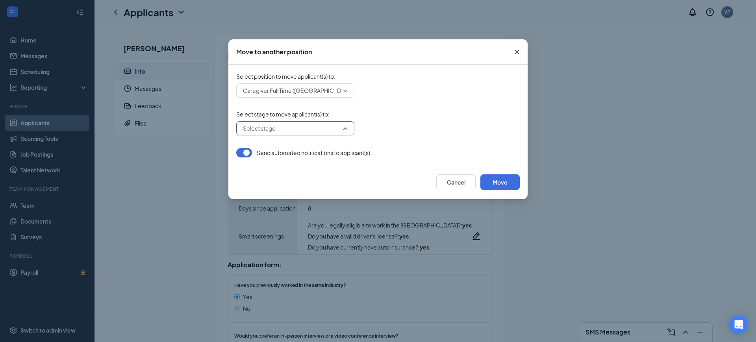
click at [347, 128] on div "Select stage" at bounding box center [295, 128] width 118 height 14
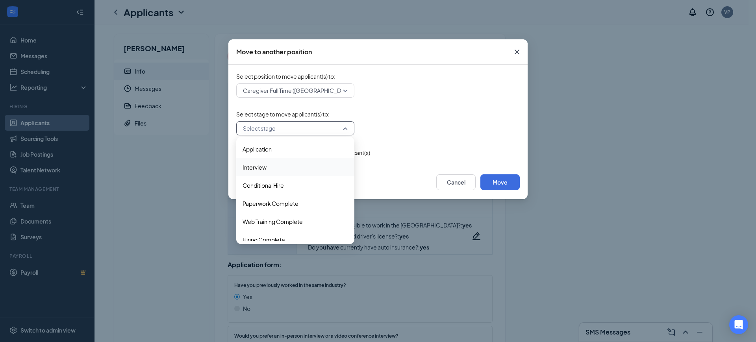
click at [260, 168] on span "Interview" at bounding box center [254, 167] width 24 height 9
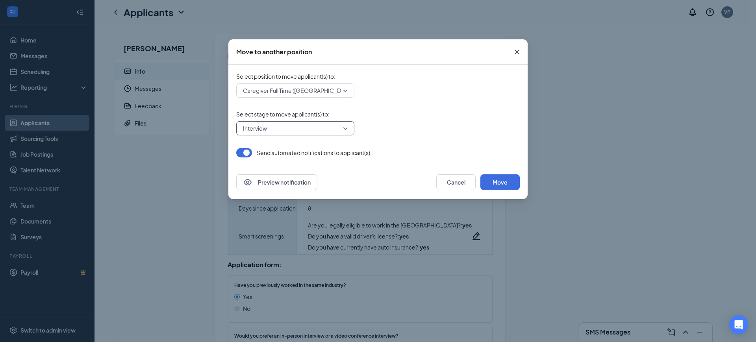
click at [242, 152] on button "button" at bounding box center [244, 152] width 16 height 9
click at [501, 182] on button "Move" at bounding box center [499, 182] width 39 height 16
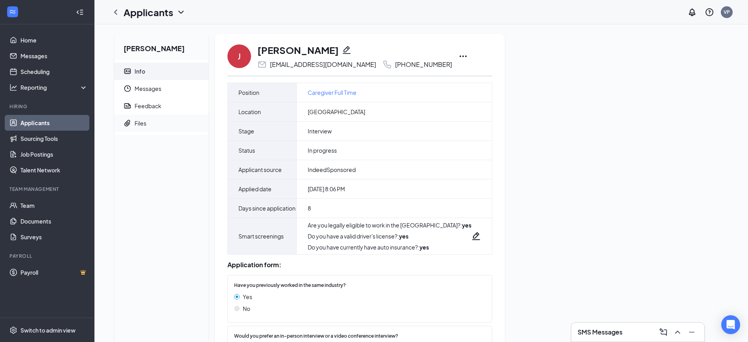
click at [147, 123] on span "Files" at bounding box center [169, 123] width 68 height 17
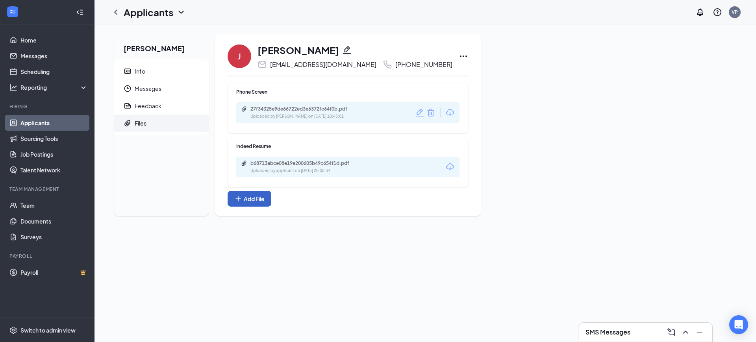
click at [247, 204] on button "Add File" at bounding box center [249, 199] width 44 height 16
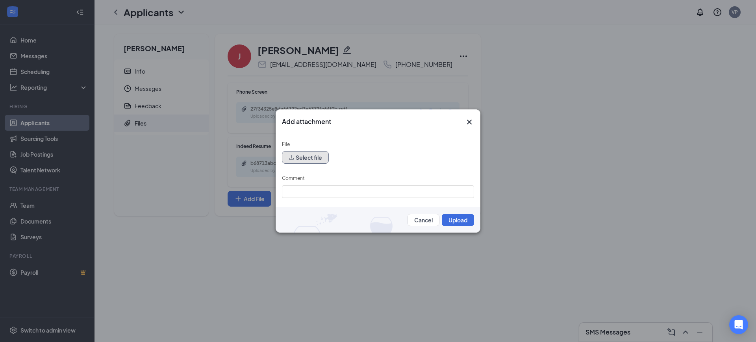
click at [312, 157] on button "Select file" at bounding box center [305, 157] width 47 height 13
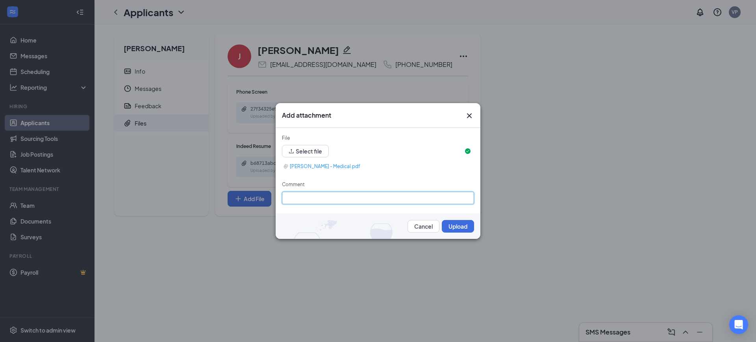
click at [368, 191] on div "Comment" at bounding box center [378, 193] width 192 height 24
type input "Medical"
click at [458, 224] on button "Upload" at bounding box center [458, 226] width 32 height 13
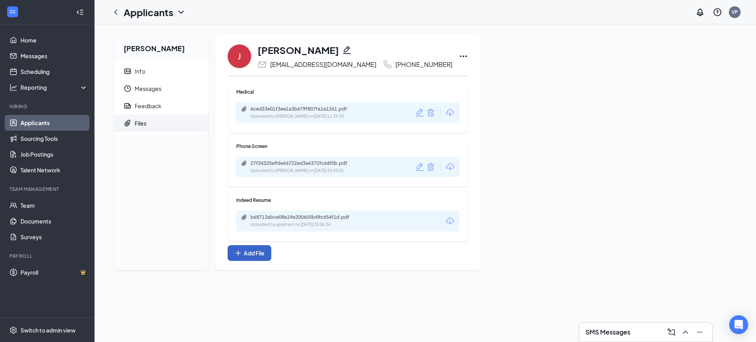
click at [250, 253] on button "Add File" at bounding box center [249, 253] width 44 height 16
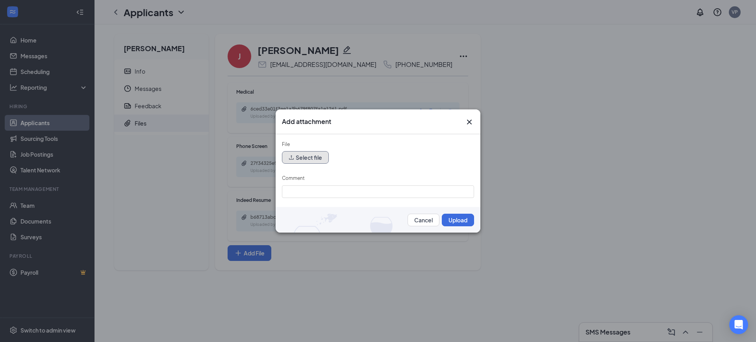
click at [312, 156] on button "Select file" at bounding box center [305, 157] width 47 height 13
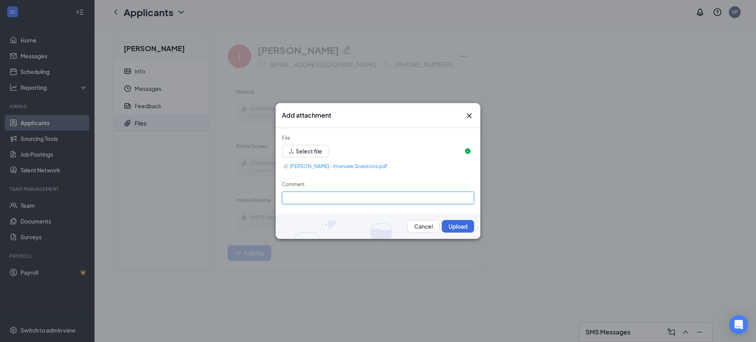
click at [363, 192] on input "Comment" at bounding box center [378, 198] width 192 height 13
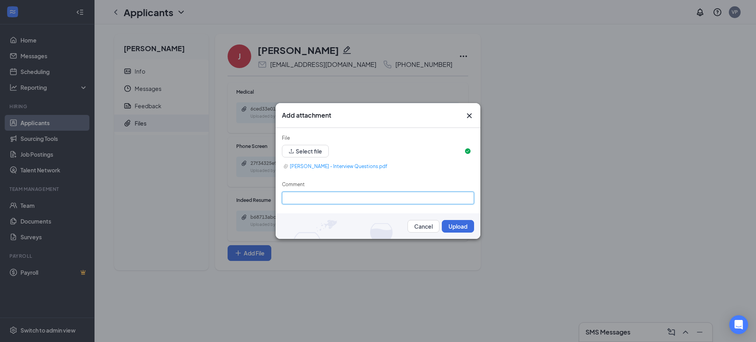
type input "Interview"
click at [449, 226] on button "Upload" at bounding box center [458, 226] width 32 height 13
